Goal: Task Accomplishment & Management: Complete application form

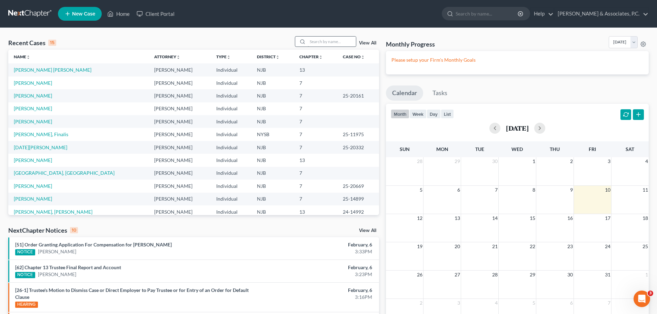
click at [320, 37] on div "Recent Cases 15 View All Name unfold_more expand_more expand_less Attorney unfo…" at bounding box center [328, 259] width 657 height 463
click at [319, 38] on input "search" at bounding box center [332, 42] width 48 height 10
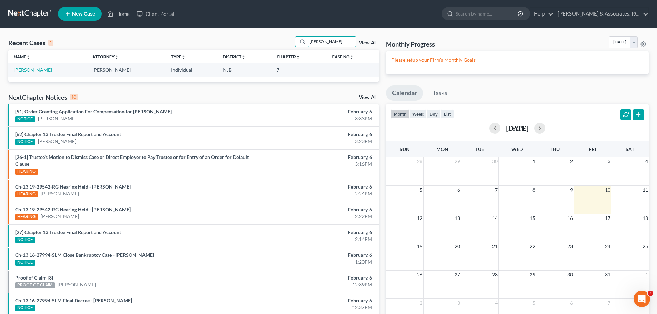
type input "coretta"
click at [42, 71] on link "[PERSON_NAME]" at bounding box center [33, 70] width 38 height 6
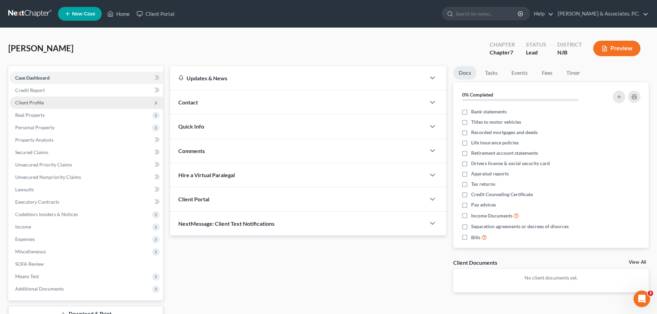
click at [43, 105] on span "Client Profile" at bounding box center [86, 103] width 153 height 12
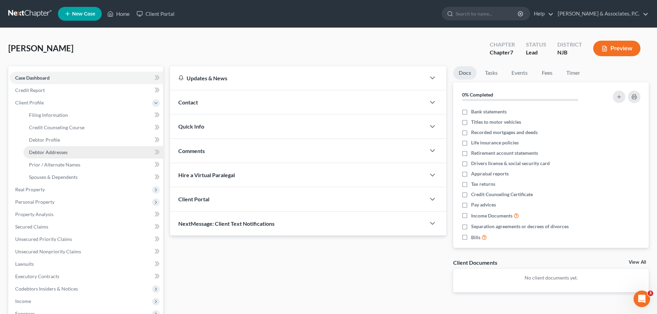
click at [68, 153] on link "Debtor Addresses" at bounding box center [93, 152] width 140 height 12
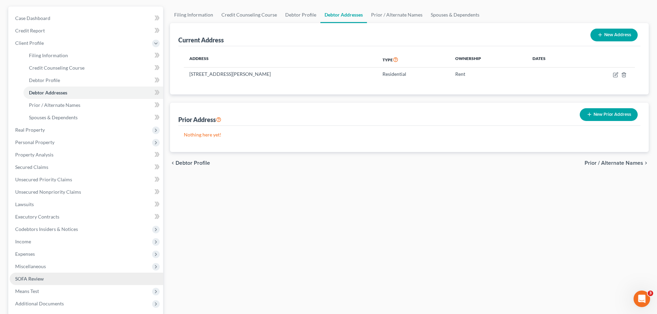
scroll to position [103, 0]
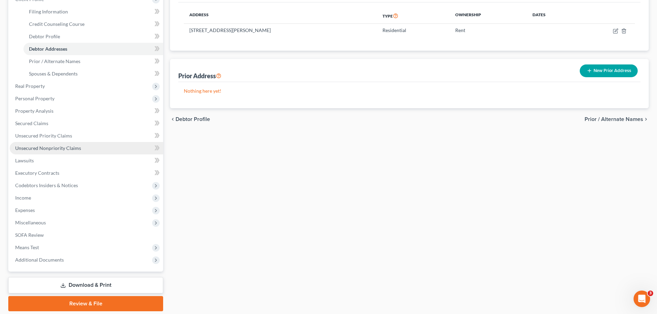
click at [47, 145] on link "Unsecured Nonpriority Claims" at bounding box center [86, 148] width 153 height 12
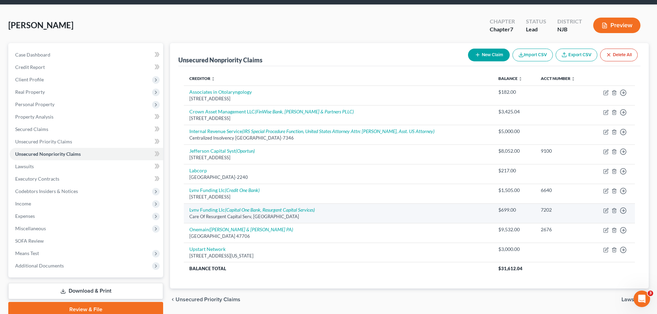
scroll to position [52, 0]
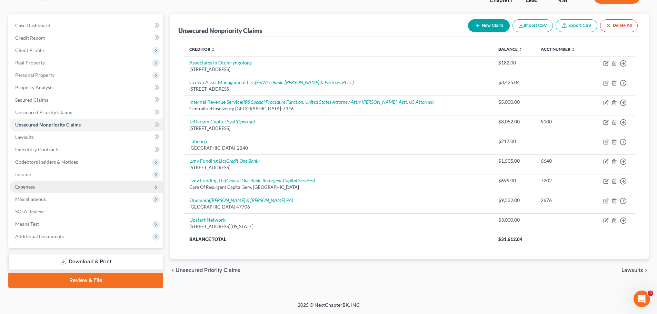
click at [22, 186] on span "Expenses" at bounding box center [25, 187] width 20 height 6
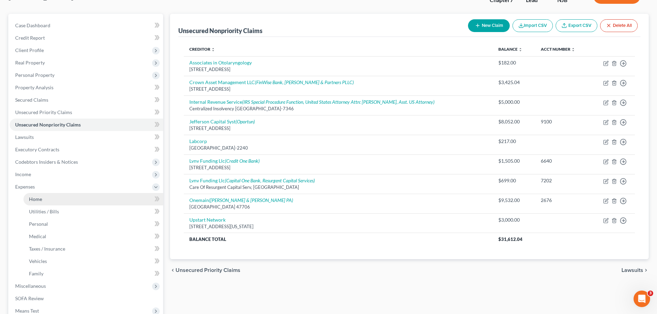
drag, startPoint x: 43, startPoint y: 197, endPoint x: 54, endPoint y: 201, distance: 12.2
click at [43, 198] on link "Home" at bounding box center [93, 199] width 140 height 12
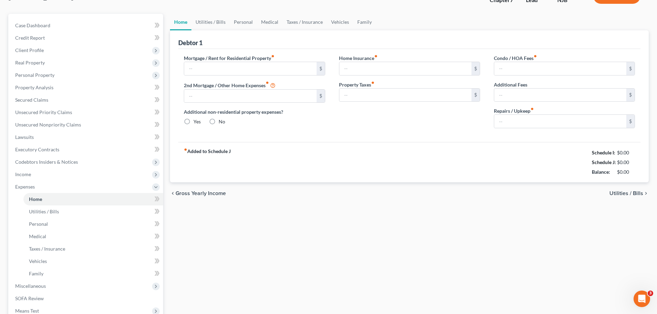
scroll to position [34, 0]
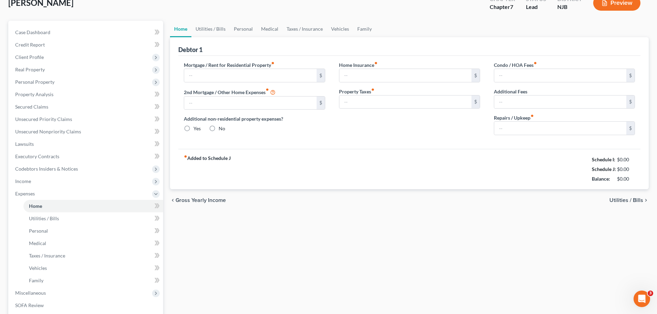
type input "1,050.00"
type input "0.00"
radio input "true"
type input "0.00"
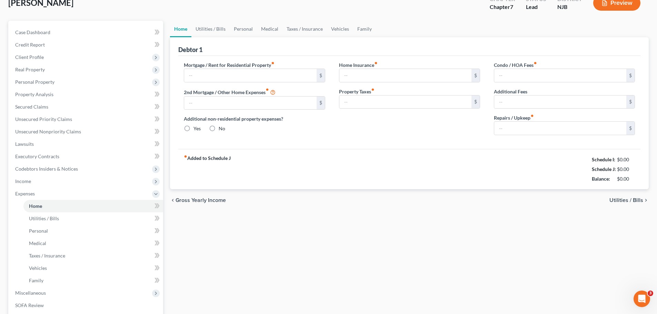
type input "0.00"
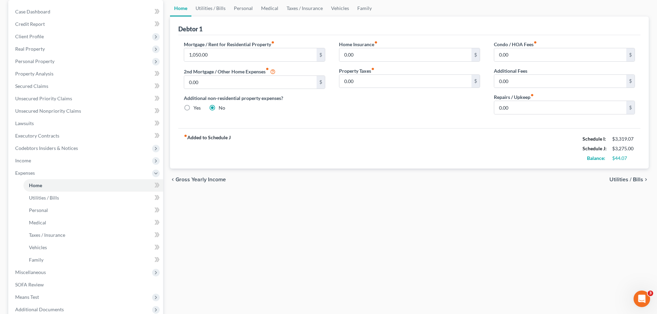
scroll to position [139, 0]
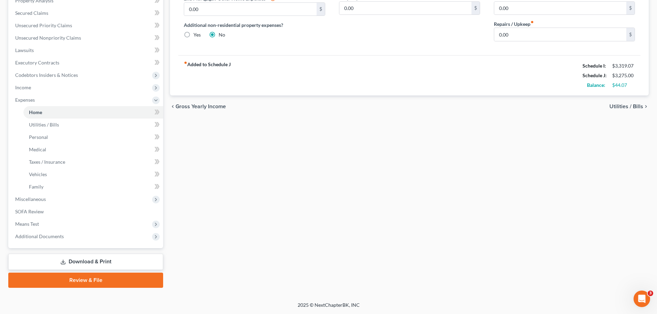
drag, startPoint x: 152, startPoint y: 281, endPoint x: 431, endPoint y: 249, distance: 281.2
click at [151, 281] on link "Review & File" at bounding box center [85, 280] width 155 height 15
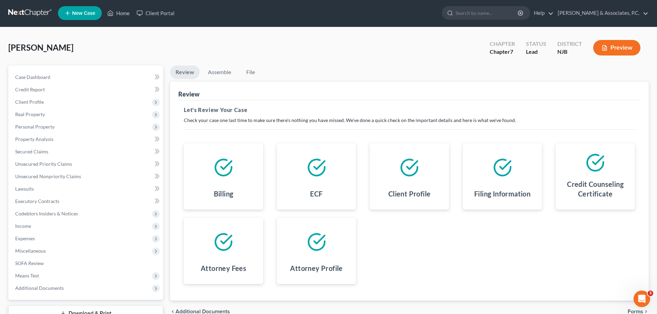
scroll to position [52, 0]
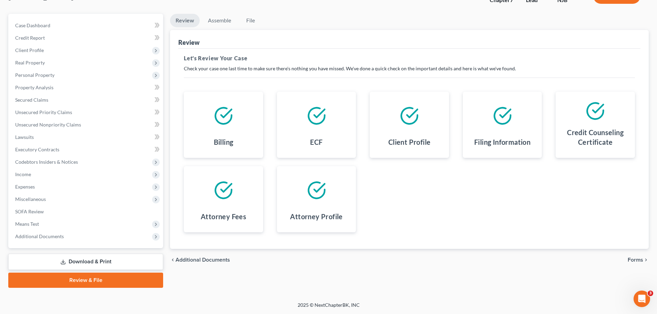
click at [636, 260] on span "Forms" at bounding box center [636, 260] width 16 height 6
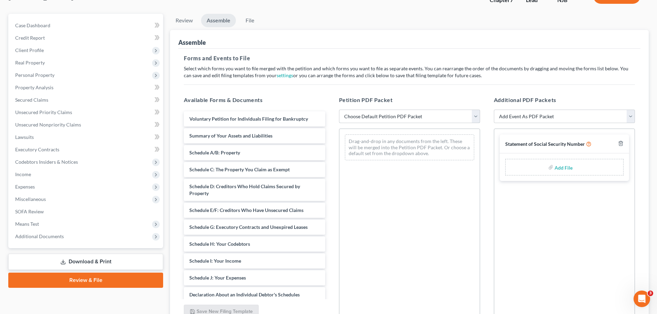
click at [463, 113] on select "Choose Default Petition PDF Packet Complete Bankruptcy Petition (all forms and …" at bounding box center [409, 117] width 141 height 14
select select "0"
click at [339, 110] on select "Choose Default Petition PDF Packet Complete Bankruptcy Petition (all forms and …" at bounding box center [409, 117] width 141 height 14
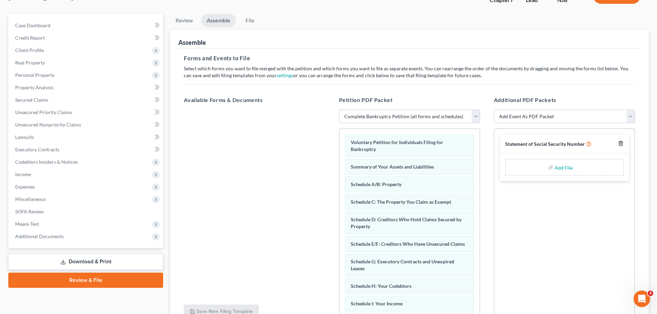
click at [622, 142] on icon "button" at bounding box center [621, 144] width 6 height 6
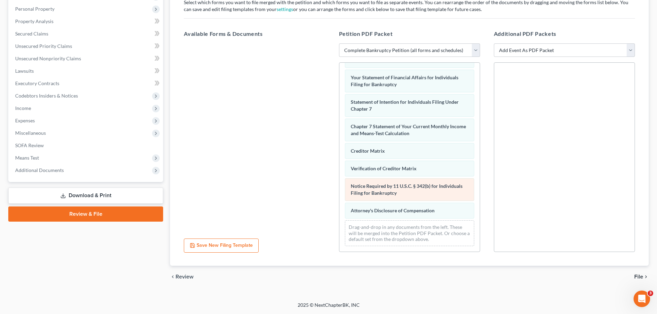
scroll to position [220, 0]
click at [637, 275] on span "File" at bounding box center [638, 277] width 9 height 6
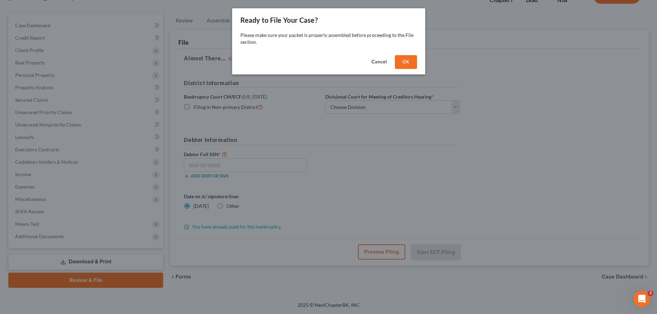
scroll to position [52, 0]
click at [411, 64] on button "OK" at bounding box center [408, 62] width 22 height 14
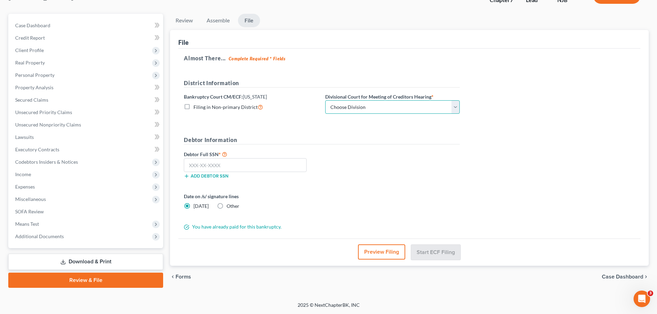
click at [375, 109] on select "Choose Division [GEOGRAPHIC_DATA] [GEOGRAPHIC_DATA]/[GEOGRAPHIC_DATA] [GEOGRAPH…" at bounding box center [392, 107] width 135 height 14
select select "2"
click at [325, 100] on select "Choose Division [GEOGRAPHIC_DATA] [GEOGRAPHIC_DATA]/[GEOGRAPHIC_DATA] [GEOGRAPH…" at bounding box center [392, 107] width 135 height 14
click at [231, 167] on input "text" at bounding box center [245, 165] width 123 height 14
click at [226, 163] on input "text" at bounding box center [245, 165] width 123 height 14
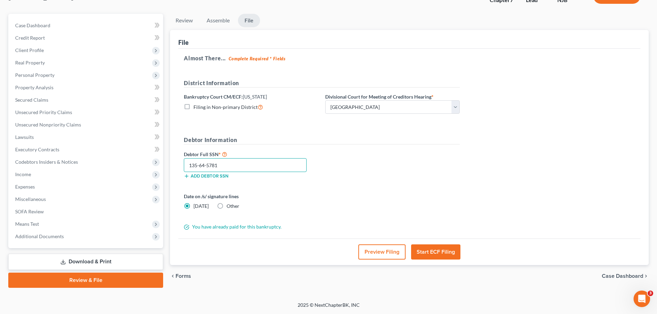
type input "135-64-5781"
click at [227, 206] on label "Other" at bounding box center [233, 206] width 13 height 7
click at [229, 206] on input "Other" at bounding box center [231, 205] width 4 height 4
radio input "true"
radio input "false"
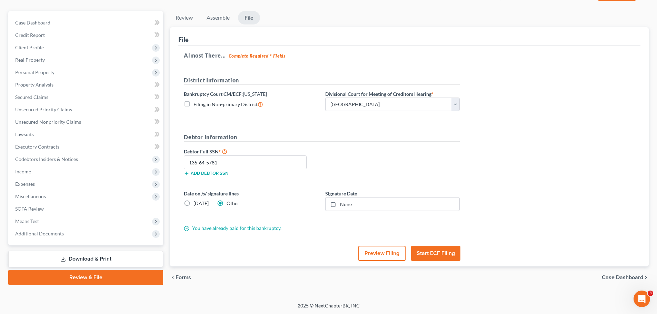
scroll to position [56, 0]
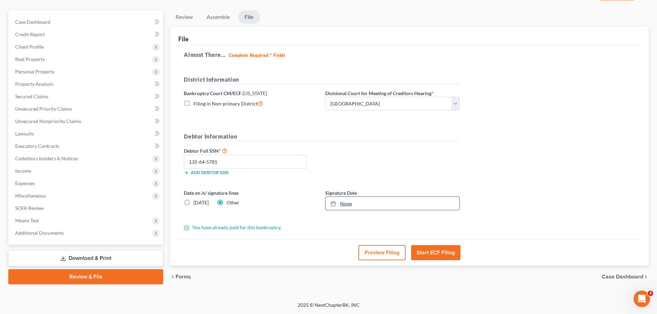
click at [330, 205] on icon at bounding box center [333, 204] width 6 height 6
drag, startPoint x: 522, startPoint y: 163, endPoint x: 519, endPoint y: 166, distance: 3.7
click at [522, 165] on div "Almost There... Complete Required * Fields District Information Bankruptcy Cour…" at bounding box center [409, 142] width 462 height 194
click at [444, 256] on button "Start ECF Filing" at bounding box center [435, 252] width 49 height 15
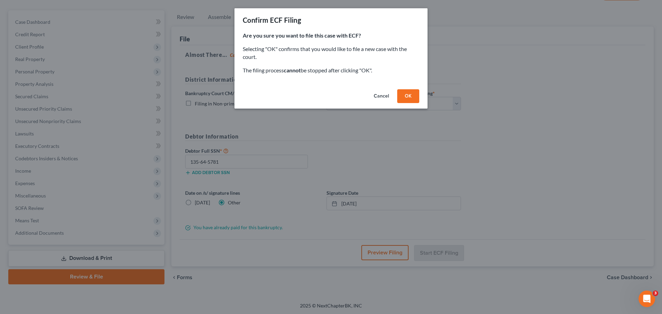
drag, startPoint x: 414, startPoint y: 93, endPoint x: 411, endPoint y: 101, distance: 8.0
click at [415, 94] on button "OK" at bounding box center [408, 96] width 22 height 14
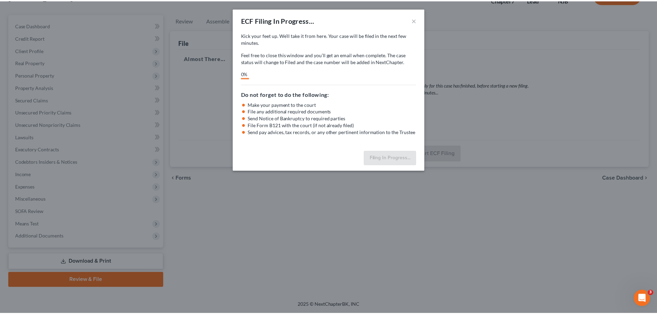
scroll to position [52, 0]
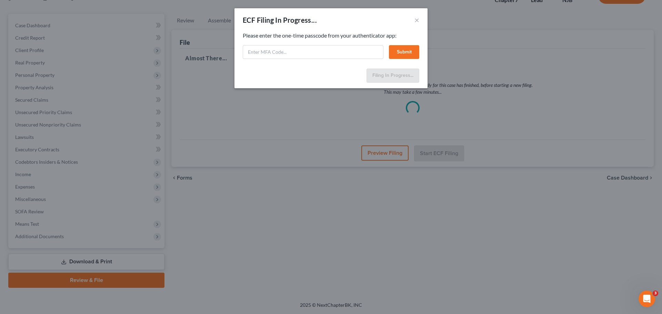
drag, startPoint x: 308, startPoint y: 23, endPoint x: 309, endPoint y: 28, distance: 5.2
click at [308, 23] on div "ECF Filing In Progress..." at bounding box center [280, 20] width 74 height 10
paste input "4sqy-jfdw-8tov-fmh8"
type input "4sqy-jfdw-8tov-fmh8"
click at [406, 51] on button "Submit" at bounding box center [404, 52] width 30 height 14
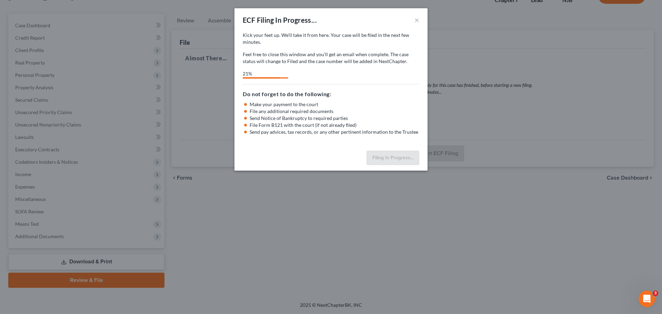
select select "2"
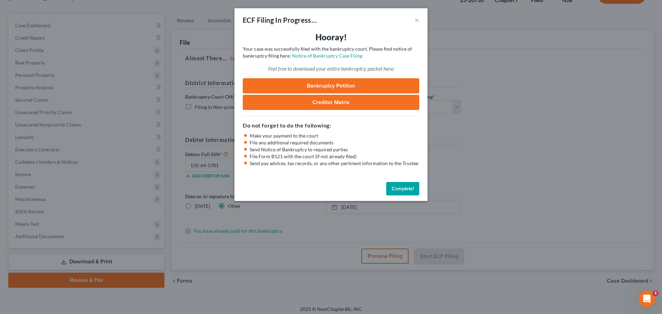
click at [412, 188] on button "Complete!" at bounding box center [402, 189] width 33 height 14
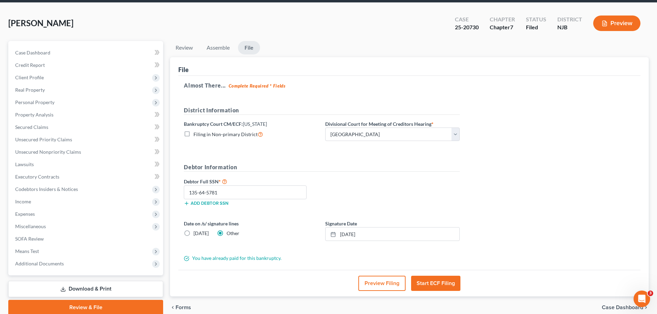
scroll to position [0, 0]
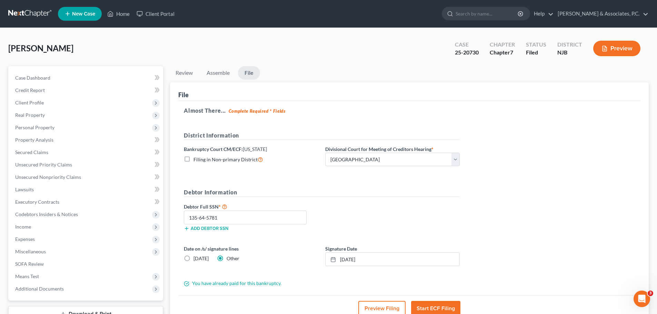
drag, startPoint x: 26, startPoint y: 12, endPoint x: 77, endPoint y: 36, distance: 56.6
click at [26, 13] on link at bounding box center [30, 14] width 44 height 12
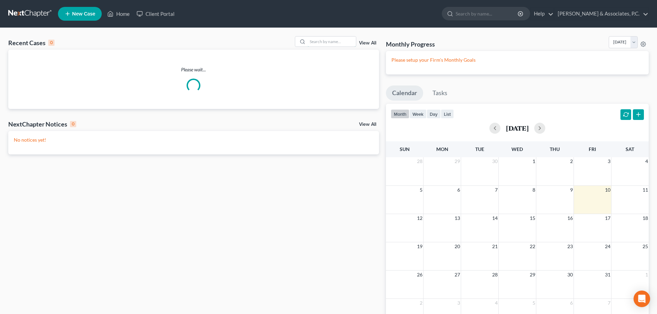
drag, startPoint x: 332, startPoint y: 40, endPoint x: 334, endPoint y: 49, distance: 9.8
click at [333, 46] on input "search" at bounding box center [332, 42] width 48 height 10
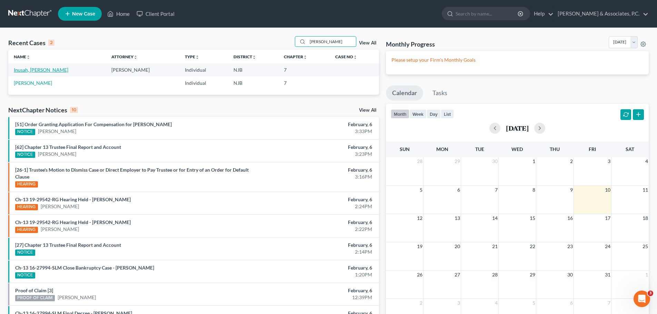
type input "[PERSON_NAME]"
click at [47, 70] on link "Inusah, [PERSON_NAME]" at bounding box center [41, 70] width 54 height 6
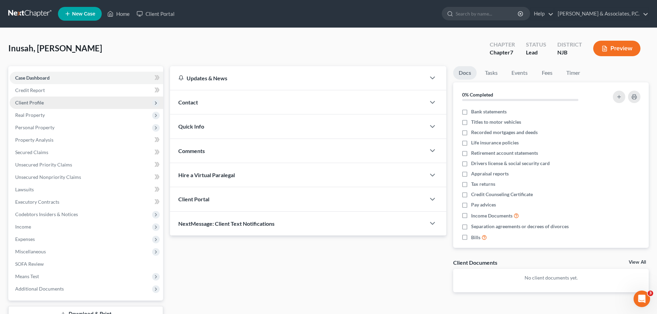
click at [49, 105] on span "Client Profile" at bounding box center [86, 103] width 153 height 12
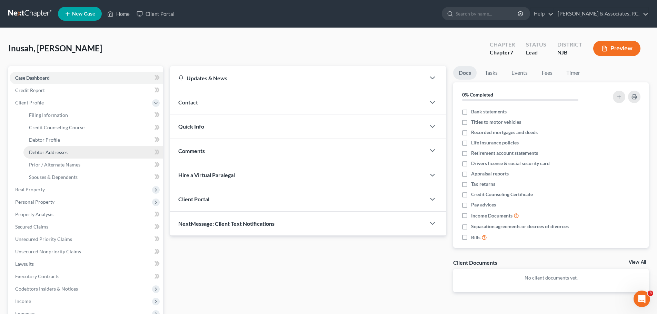
click at [65, 155] on span "Debtor Addresses" at bounding box center [48, 152] width 39 height 6
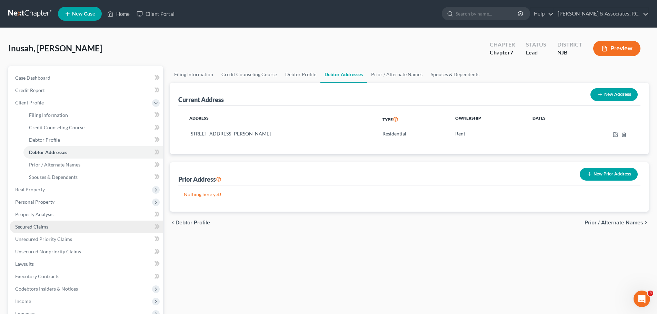
click at [50, 229] on link "Secured Claims" at bounding box center [86, 227] width 153 height 12
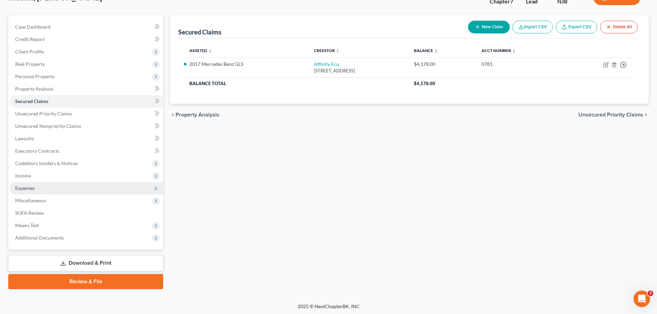
scroll to position [52, 0]
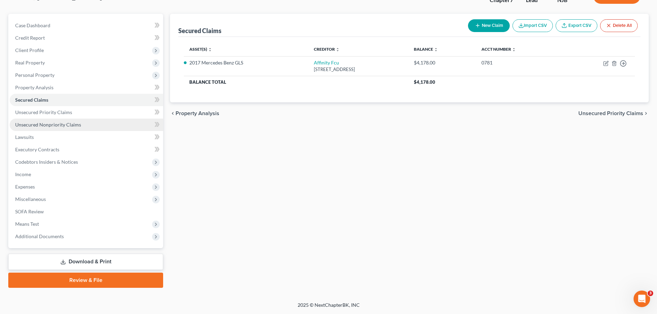
click at [61, 127] on span "Unsecured Nonpriority Claims" at bounding box center [48, 125] width 66 height 6
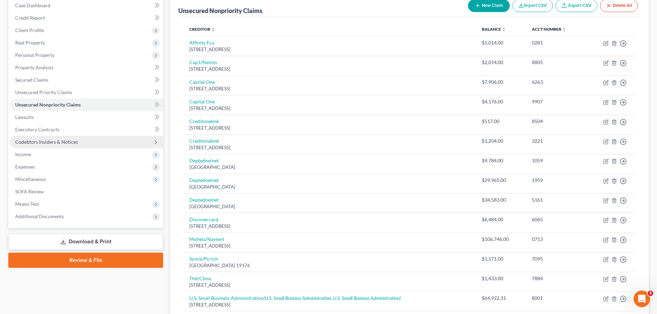
scroll to position [144, 0]
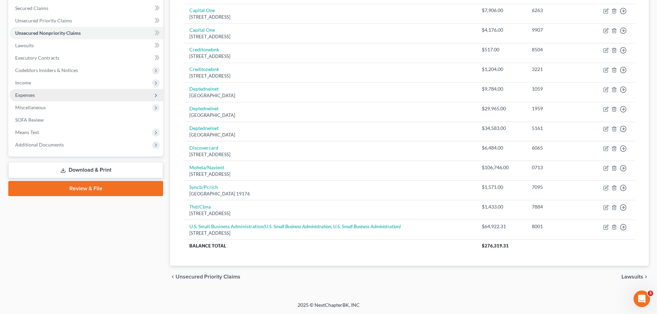
click at [37, 93] on span "Expenses" at bounding box center [86, 95] width 153 height 12
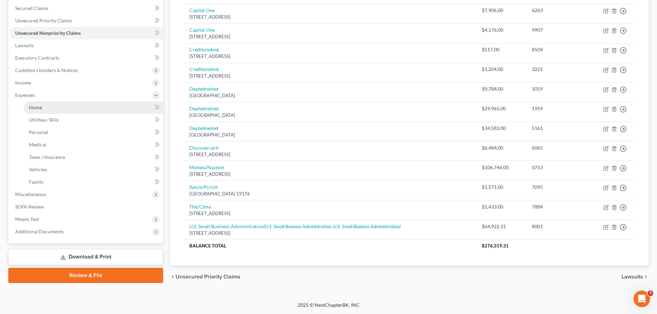
click at [45, 106] on link "Home" at bounding box center [93, 107] width 140 height 12
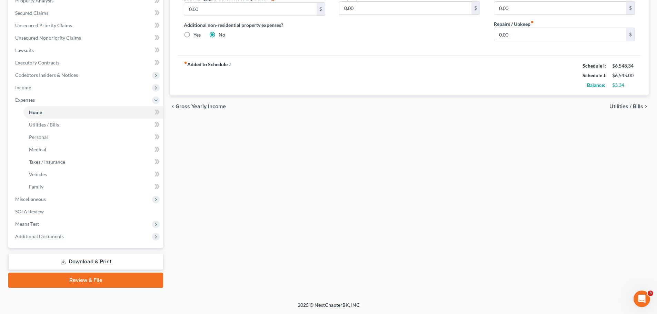
drag, startPoint x: 100, startPoint y: 281, endPoint x: 273, endPoint y: 282, distance: 173.5
click at [101, 281] on link "Review & File" at bounding box center [85, 280] width 155 height 15
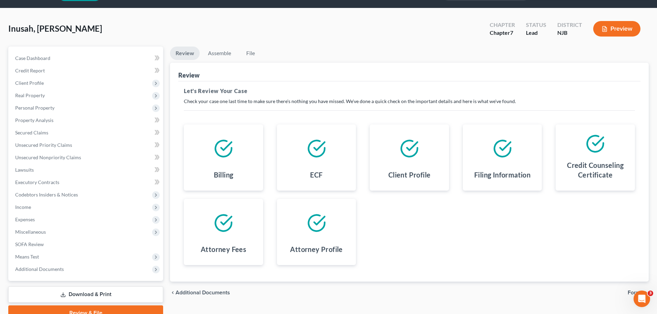
scroll to position [52, 0]
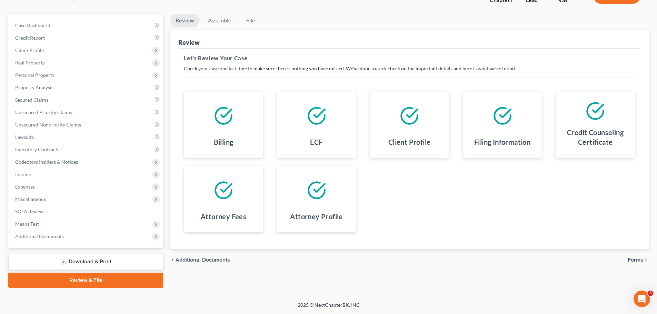
click at [634, 262] on span "Forms" at bounding box center [636, 260] width 16 height 6
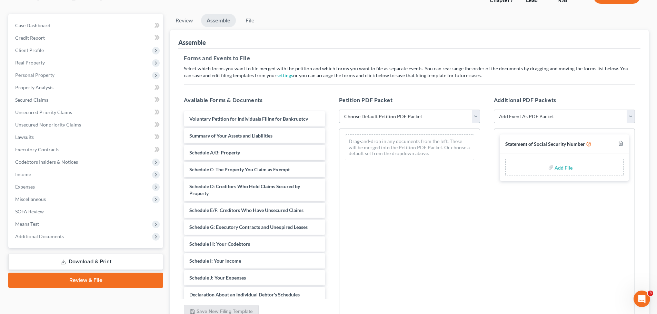
click at [458, 117] on select "Choose Default Petition PDF Packet Complete Bankruptcy Petition (all forms and …" at bounding box center [409, 117] width 141 height 14
select select "0"
click at [339, 110] on select "Choose Default Petition PDF Packet Complete Bankruptcy Petition (all forms and …" at bounding box center [409, 117] width 141 height 14
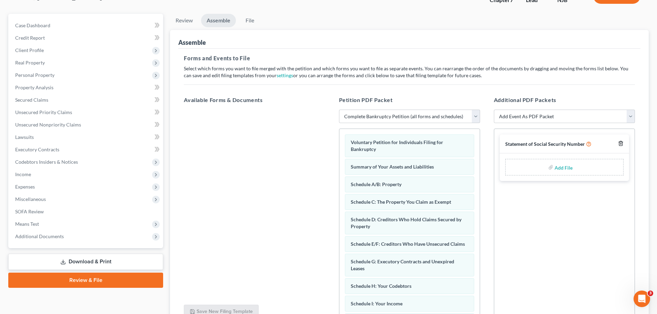
click at [622, 142] on icon "button" at bounding box center [620, 143] width 3 height 4
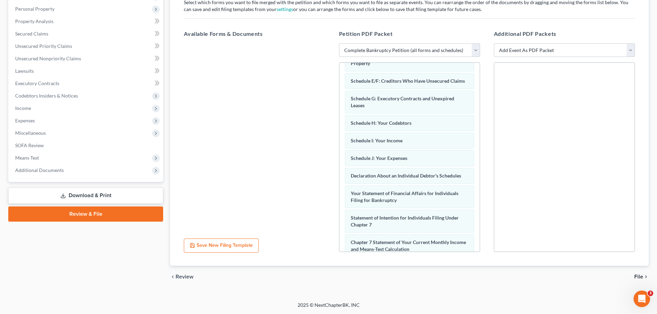
scroll to position [220, 0]
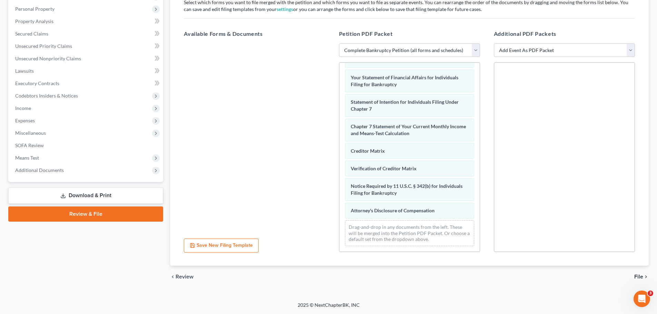
click at [638, 275] on span "File" at bounding box center [638, 277] width 9 height 6
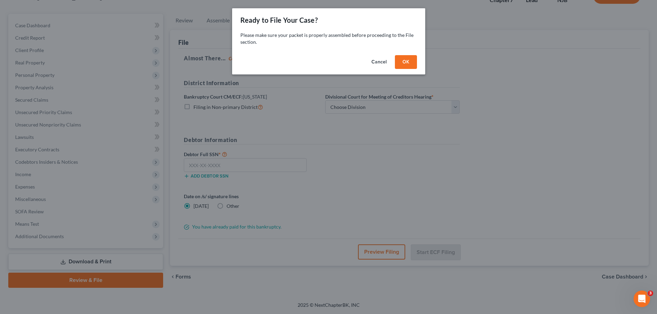
scroll to position [52, 0]
click at [416, 64] on button "OK" at bounding box center [408, 62] width 22 height 14
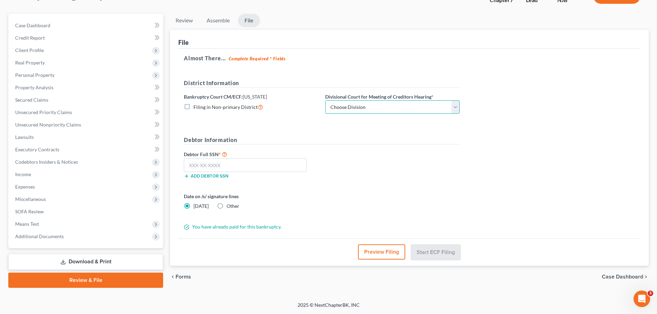
click at [447, 106] on select "Choose Division [GEOGRAPHIC_DATA] [GEOGRAPHIC_DATA]/[GEOGRAPHIC_DATA] [GEOGRAPH…" at bounding box center [392, 107] width 135 height 14
select select "2"
click at [325, 100] on select "Choose Division [GEOGRAPHIC_DATA] [GEOGRAPHIC_DATA]/[GEOGRAPHIC_DATA] [GEOGRAPH…" at bounding box center [392, 107] width 135 height 14
click at [409, 156] on div "Debtor Full SSN * Add debtor SSN" at bounding box center [321, 167] width 283 height 34
click at [251, 165] on input "text" at bounding box center [245, 165] width 123 height 14
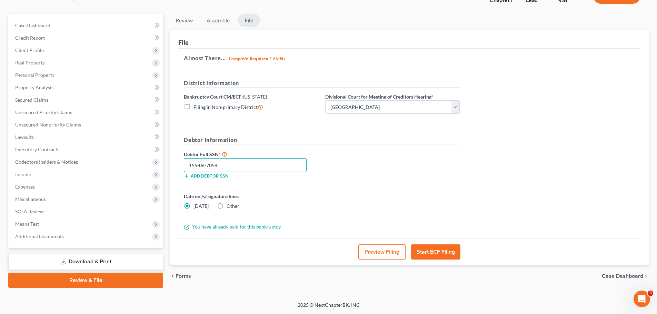
type input "155-06-7058"
click at [227, 207] on label "Other" at bounding box center [233, 206] width 13 height 7
click at [229, 207] on input "Other" at bounding box center [231, 205] width 4 height 4
radio input "true"
radio input "false"
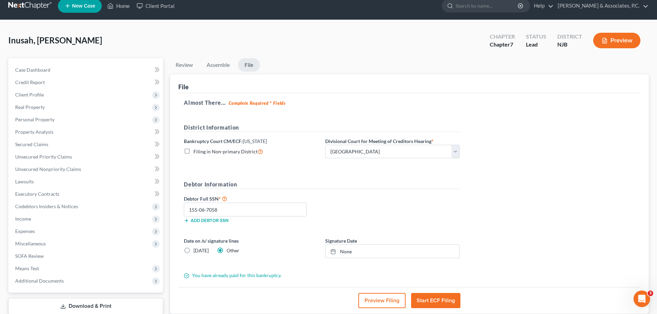
scroll to position [0, 0]
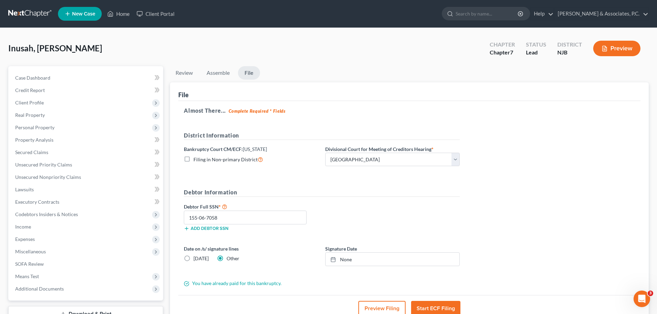
click at [436, 308] on button "Start ECF Filing" at bounding box center [435, 308] width 49 height 15
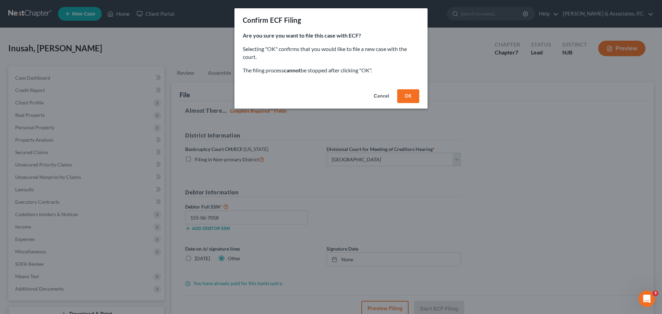
click at [407, 98] on button "OK" at bounding box center [408, 96] width 22 height 14
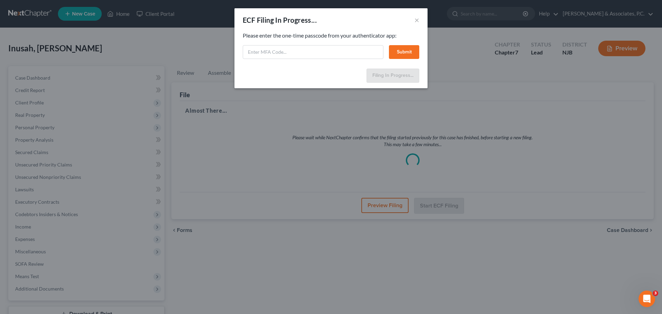
drag, startPoint x: 355, startPoint y: 20, endPoint x: 346, endPoint y: 29, distance: 12.7
click at [353, 23] on div "ECF Filing In Progress... ×" at bounding box center [331, 19] width 193 height 23
paste input "4s32-jrry-xtnk-3uj4"
type input "4s32-jrry-xtnk-3uj4"
click at [403, 52] on button "Submit" at bounding box center [404, 52] width 30 height 14
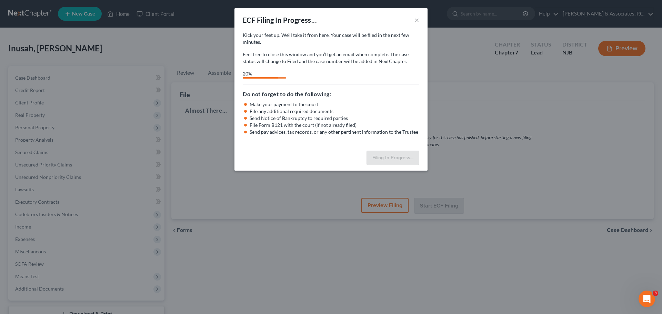
select select "2"
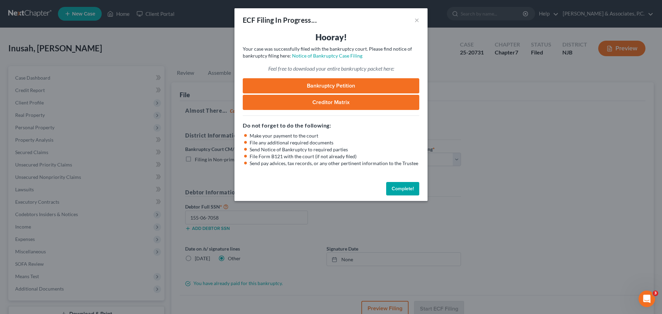
click at [413, 190] on button "Complete!" at bounding box center [402, 189] width 33 height 14
